Goal: Transaction & Acquisition: Purchase product/service

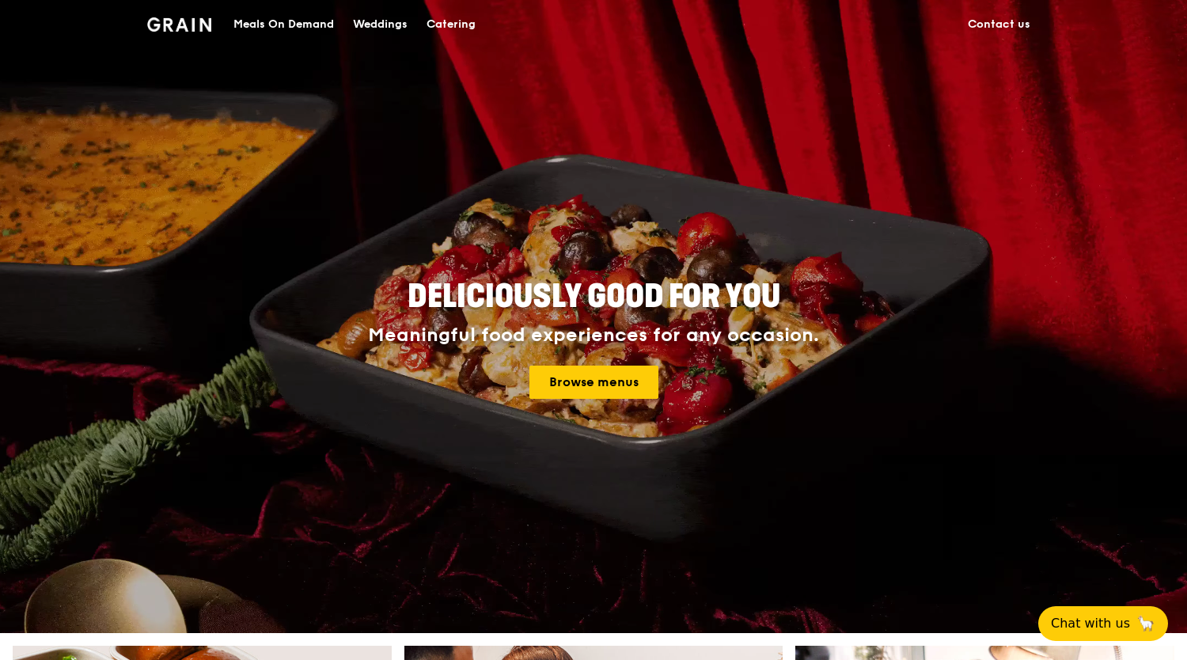
click at [296, 22] on div "Meals On Demand" at bounding box center [284, 24] width 101 height 47
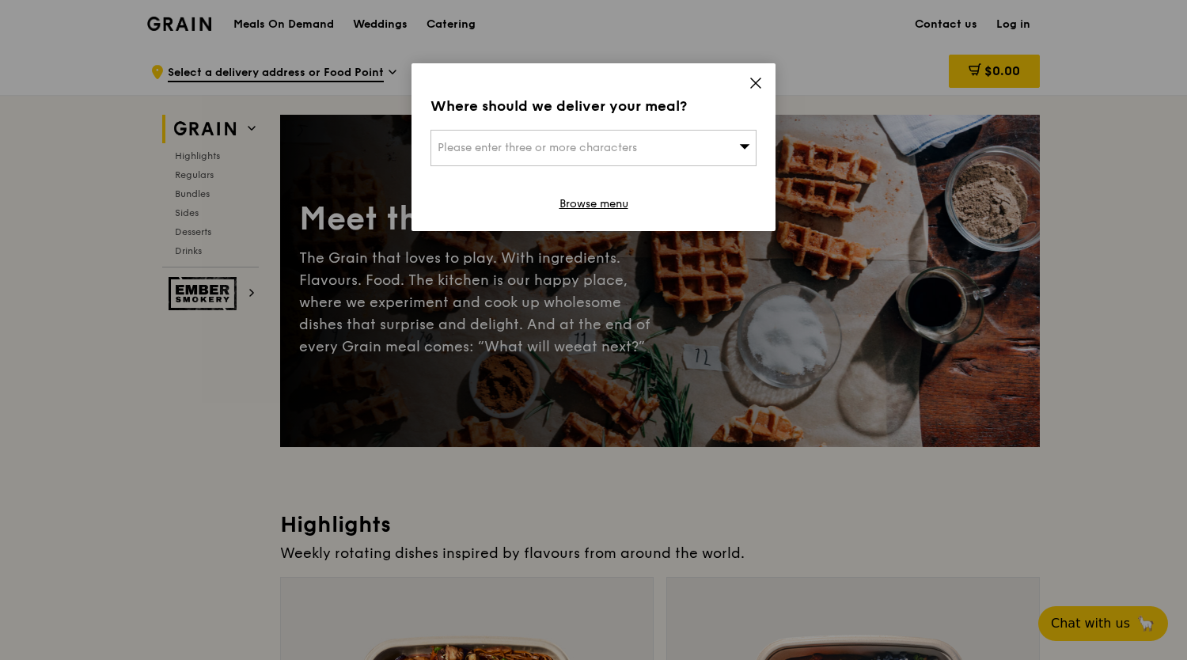
click at [704, 135] on div "Please enter three or more characters" at bounding box center [594, 148] width 326 height 36
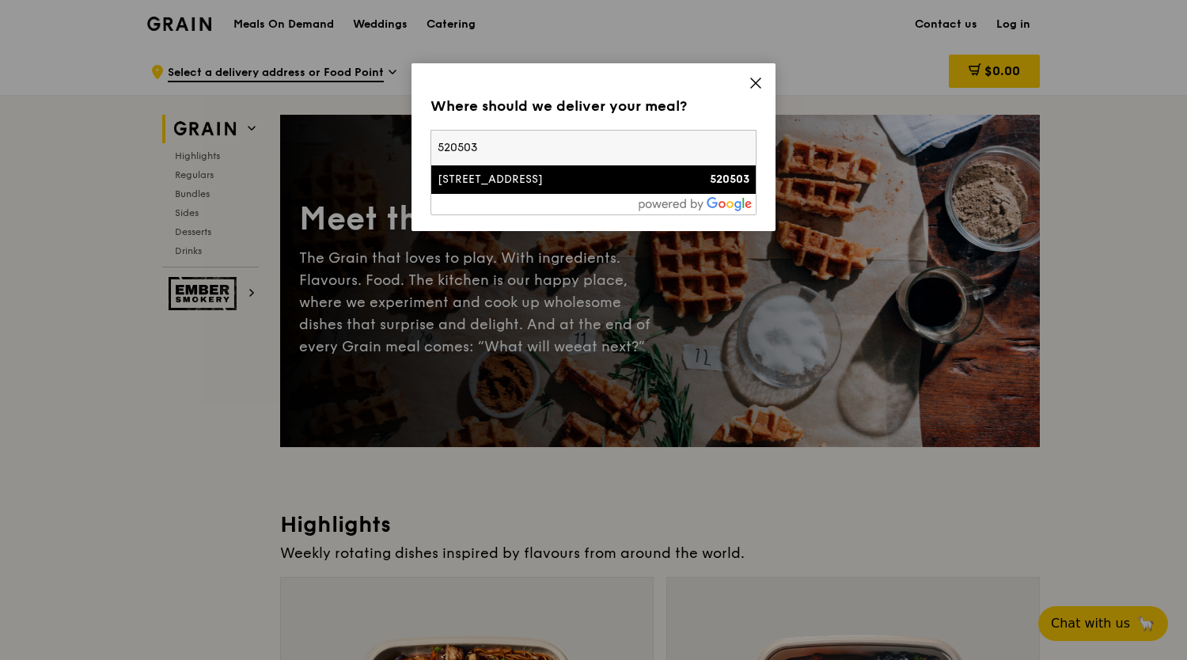
type input "520503"
click at [598, 180] on div "[STREET_ADDRESS]" at bounding box center [555, 180] width 234 height 16
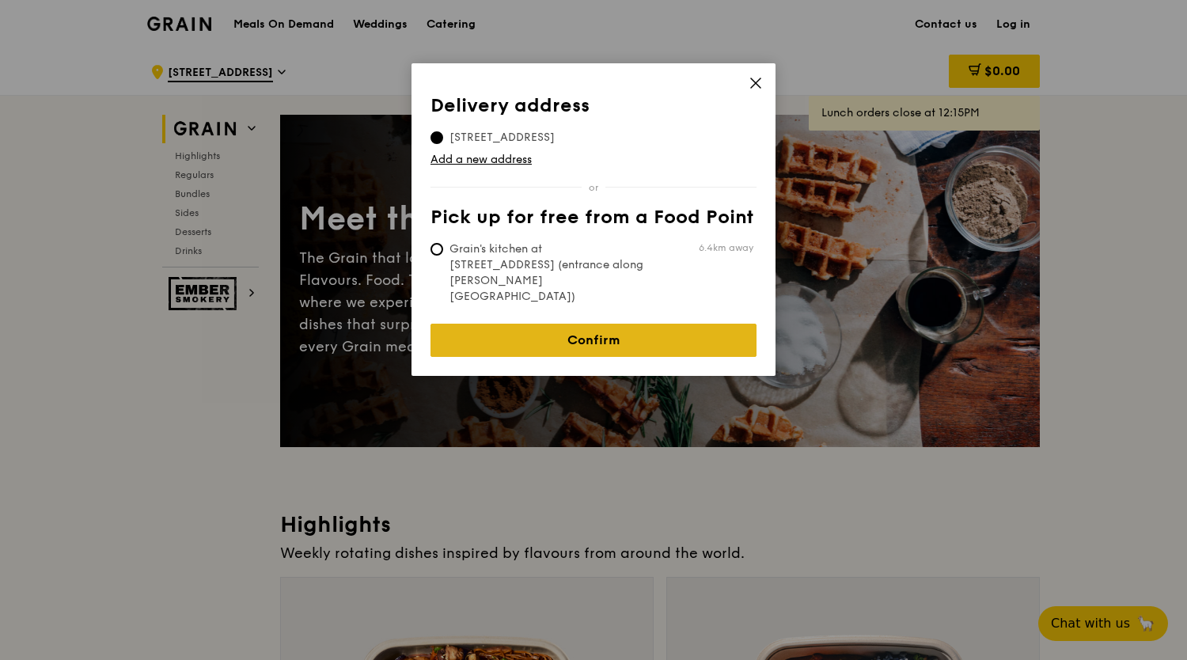
click at [673, 324] on link "Confirm" at bounding box center [594, 340] width 326 height 33
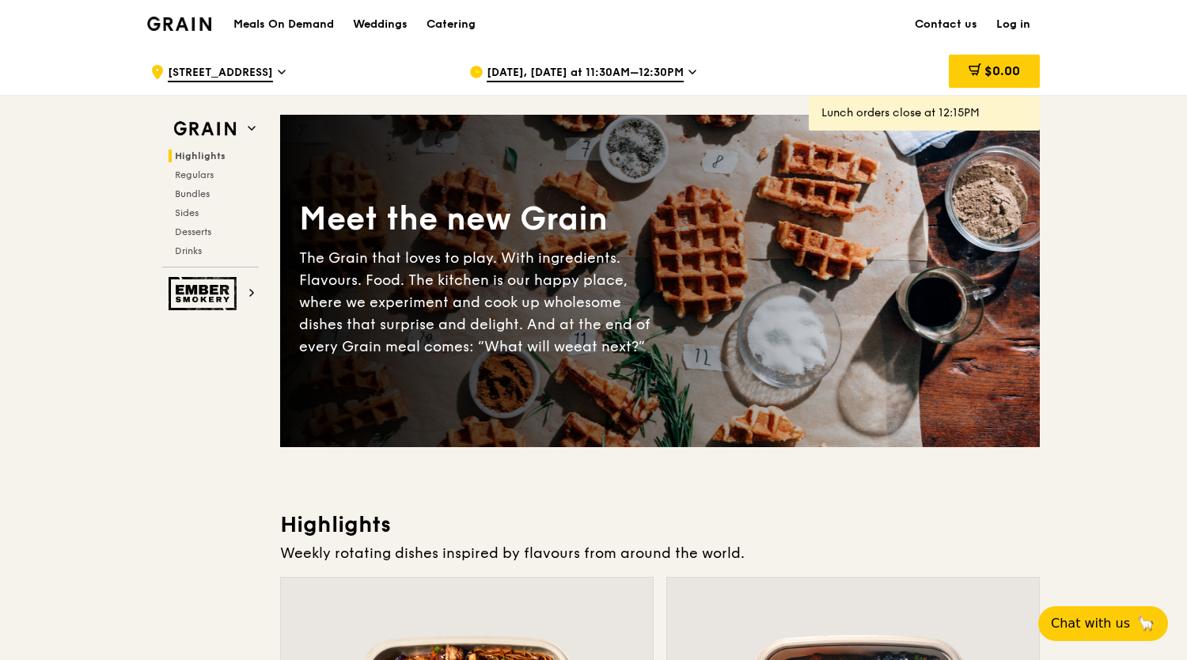
click at [607, 70] on span "[DATE], [DATE] at 11:30AM–12:30PM" at bounding box center [585, 73] width 197 height 17
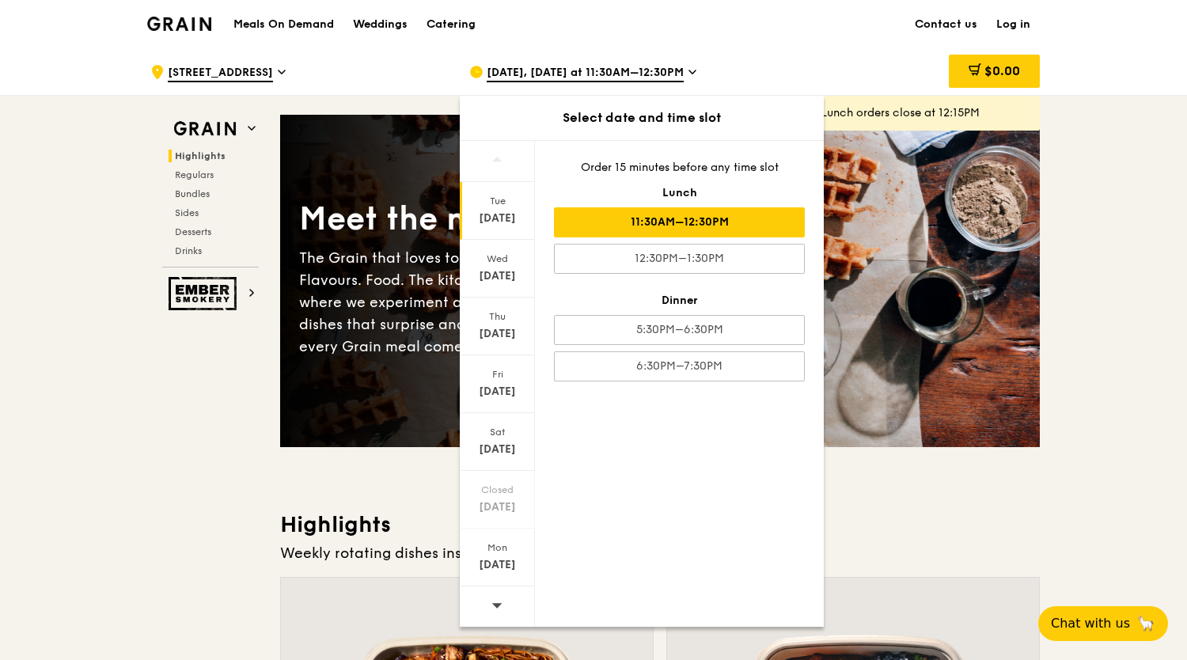
click at [499, 588] on span at bounding box center [497, 605] width 11 height 37
click at [494, 215] on div "[DATE]" at bounding box center [497, 219] width 70 height 16
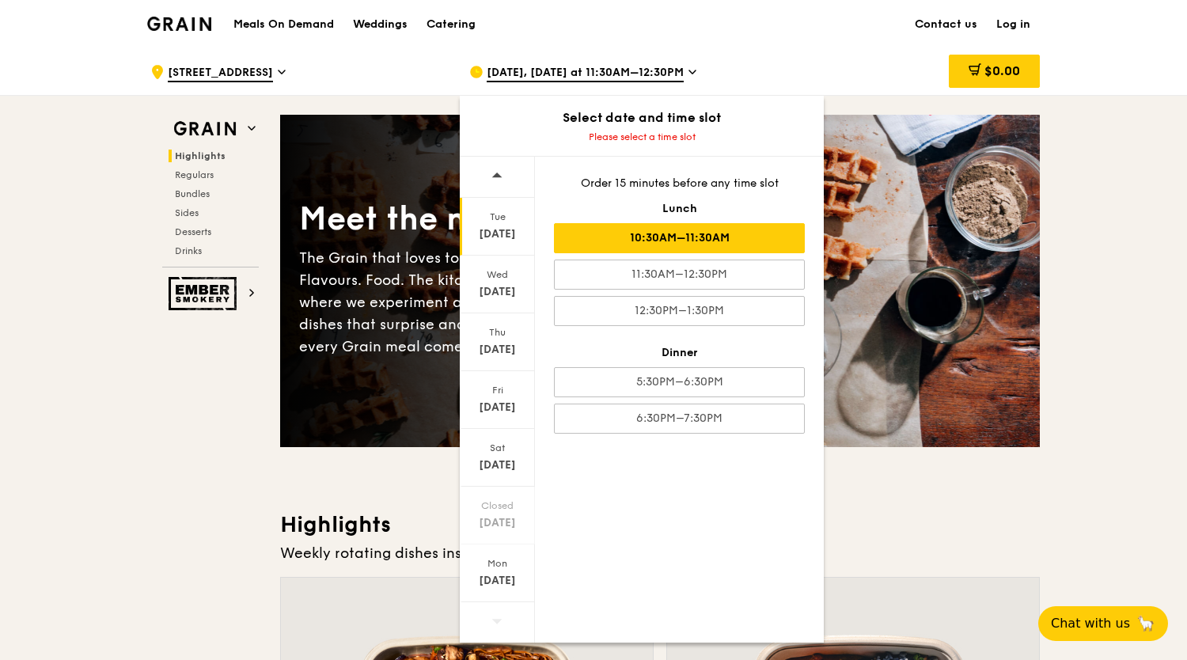
click at [734, 228] on div "10:30AM–11:30AM" at bounding box center [679, 238] width 251 height 30
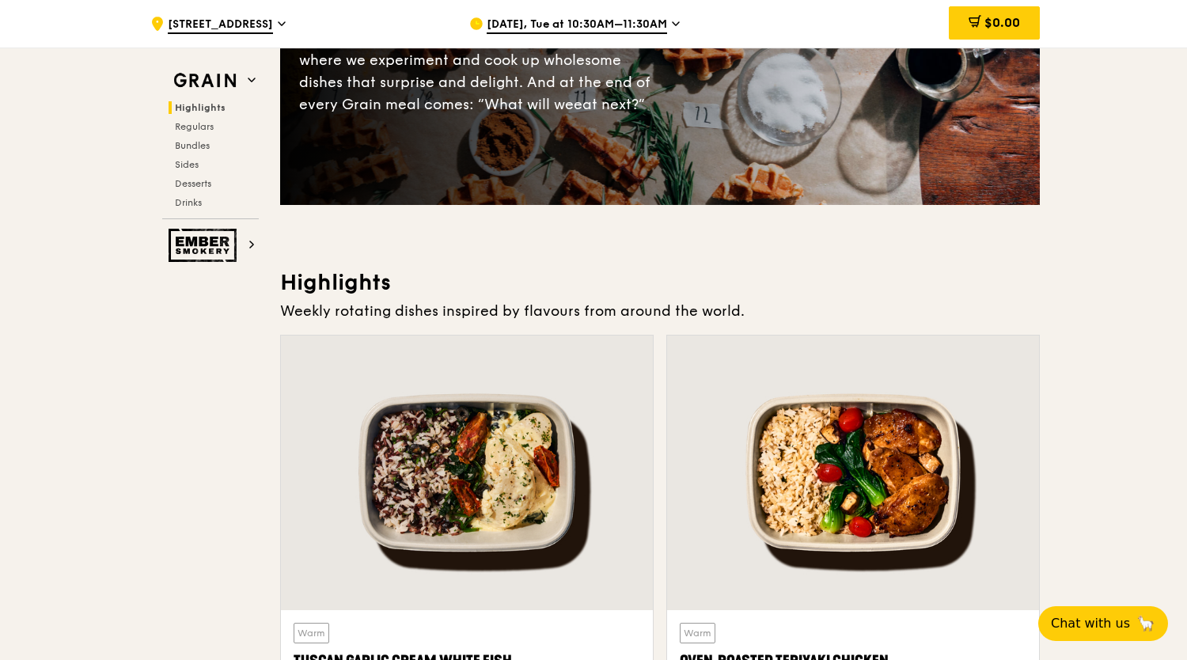
scroll to position [396, 0]
